Goal: Find specific page/section: Find specific page/section

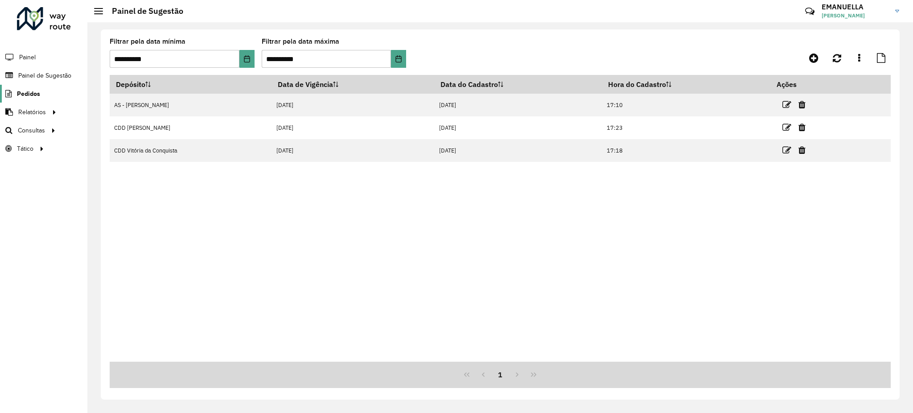
click at [38, 101] on link "Pedidos" at bounding box center [20, 94] width 40 height 18
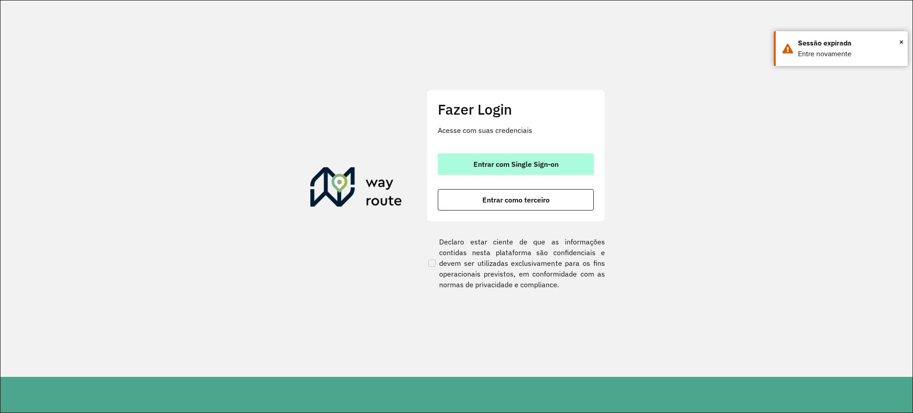
click at [492, 163] on span "Entrar com Single Sign-on" at bounding box center [515, 163] width 85 height 7
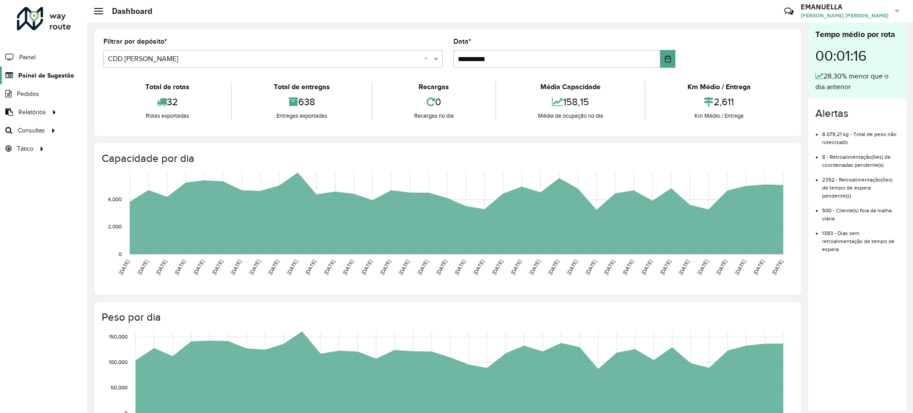
click at [35, 74] on span "Painel de Sugestão" at bounding box center [46, 75] width 56 height 9
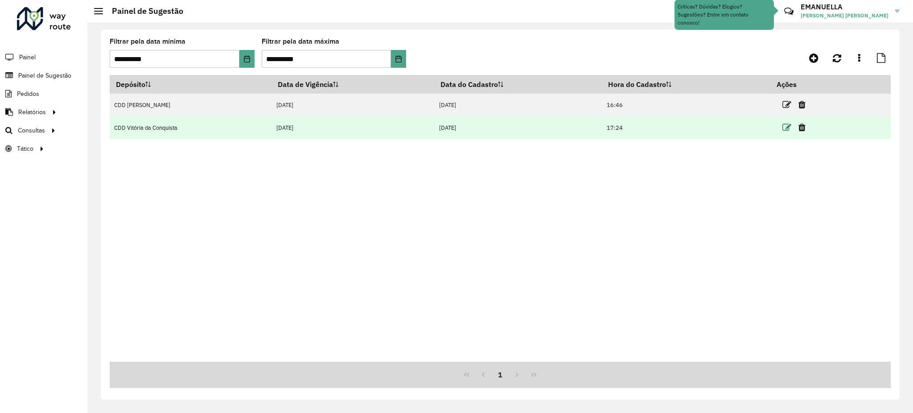
click at [786, 131] on icon at bounding box center [786, 127] width 9 height 9
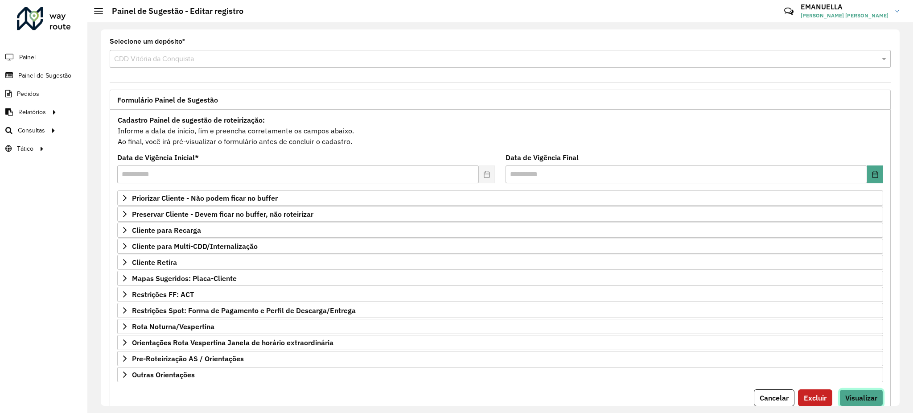
click at [855, 395] on span "Visualizar" at bounding box center [861, 397] width 32 height 9
